Goal: Information Seeking & Learning: Learn about a topic

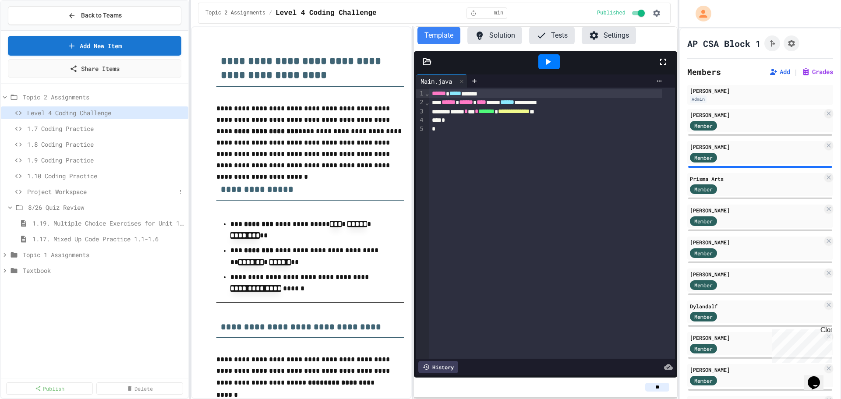
click at [86, 193] on span "Project Workspace" at bounding box center [101, 191] width 149 height 9
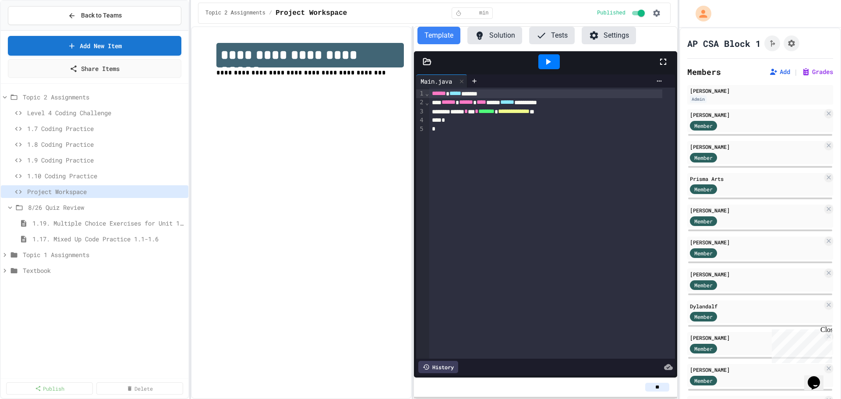
click at [797, 50] on div at bounding box center [782, 43] width 35 height 16
click at [794, 46] on icon "Assignment Settings" at bounding box center [791, 43] width 7 height 7
drag, startPoint x: 223, startPoint y: 139, endPoint x: 202, endPoint y: 142, distance: 21.3
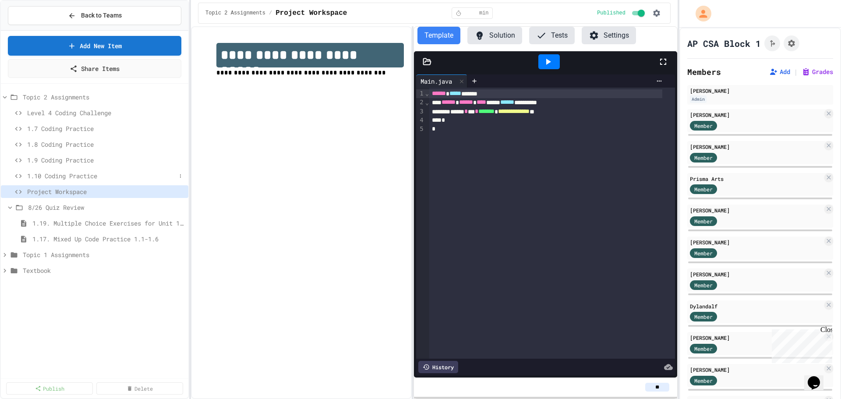
click at [121, 170] on div "1.10 Coding Practice" at bounding box center [95, 176] width 188 height 13
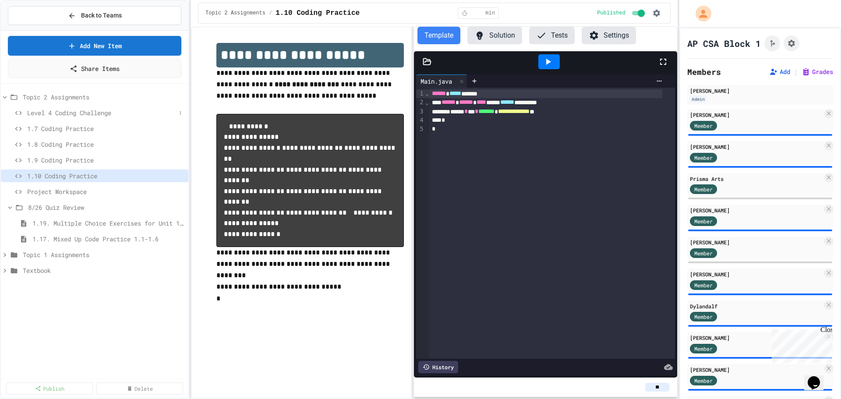
click at [102, 114] on span "Level 4 Coding Challenge" at bounding box center [101, 112] width 149 height 9
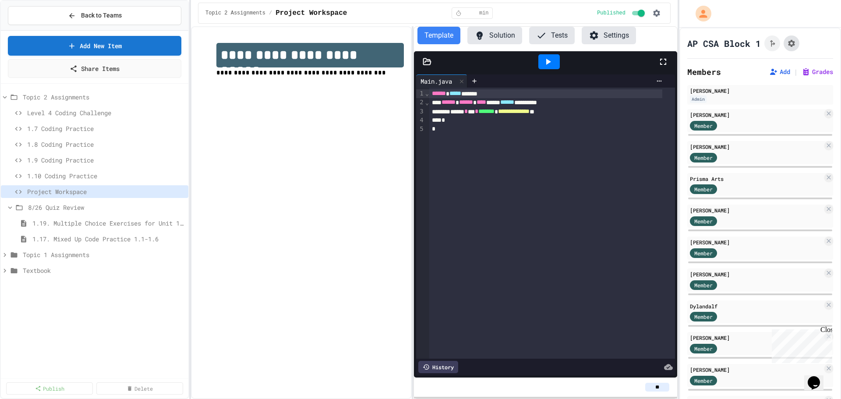
click at [793, 48] on button "Assignment Settings" at bounding box center [792, 43] width 16 height 16
